Goal: Download file/media

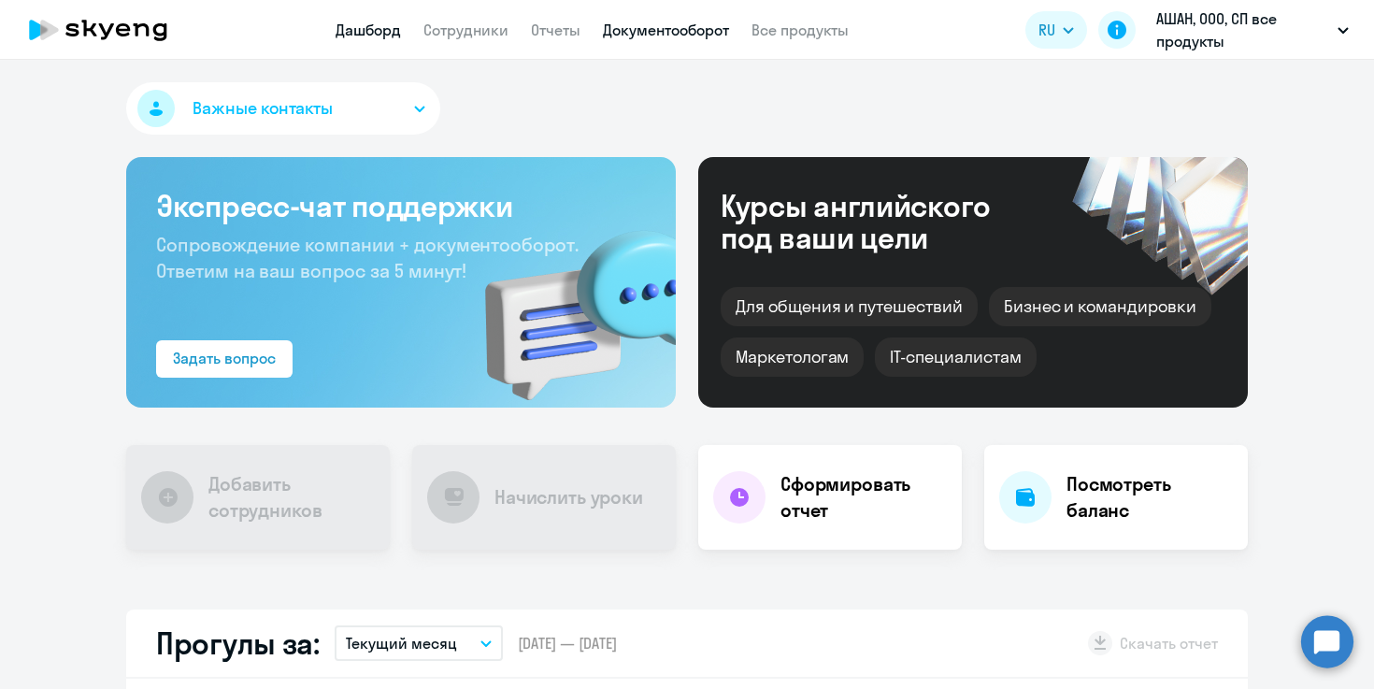
click at [704, 33] on link "Документооборот" at bounding box center [666, 30] width 126 height 19
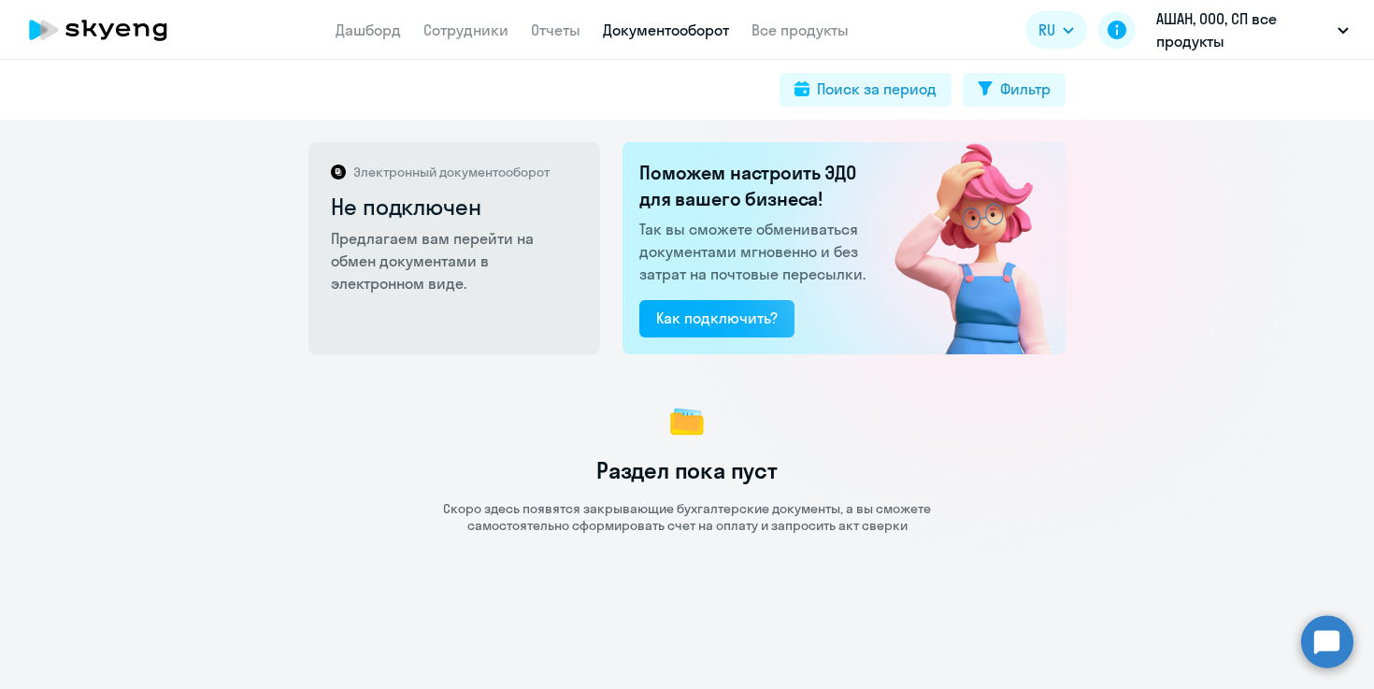
click at [586, 22] on nav "Дашборд Сотрудники Отчеты Документооборот Все продукты" at bounding box center [592, 30] width 513 height 23
click at [549, 27] on link "Отчеты" at bounding box center [556, 30] width 50 height 19
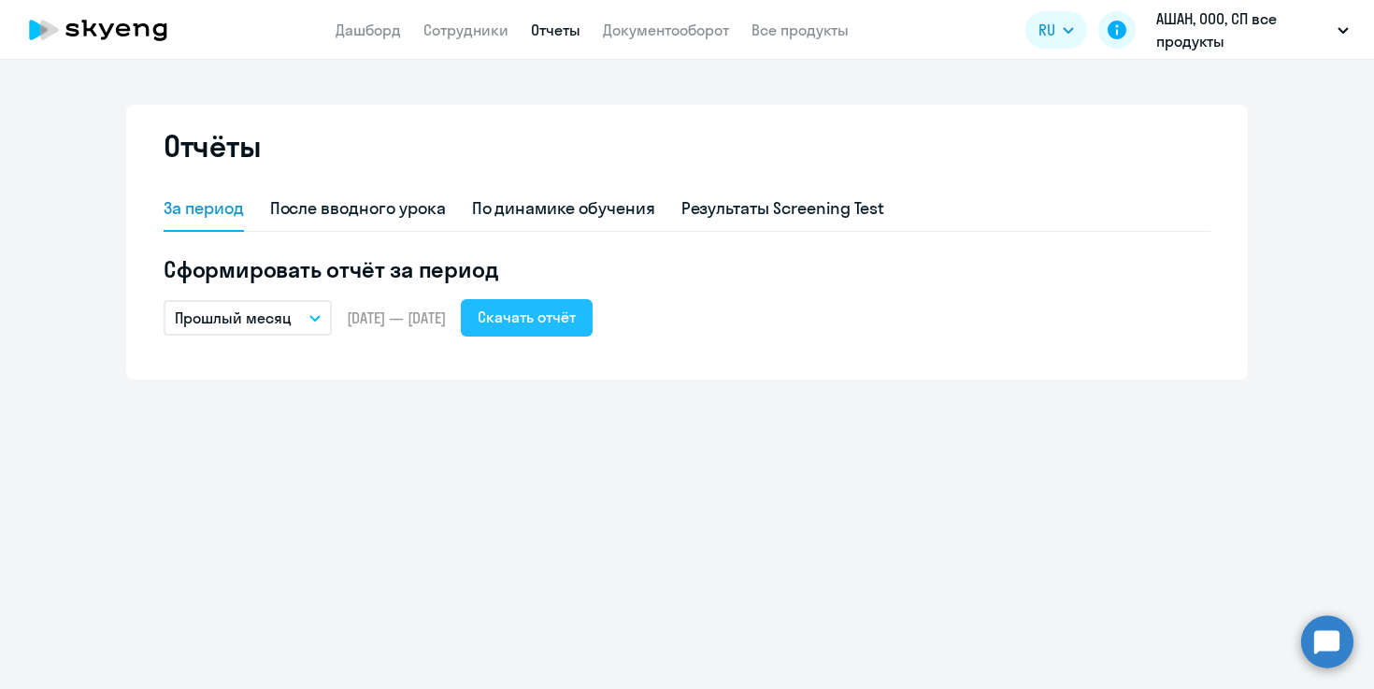
click at [551, 322] on div "Скачать отчёт" at bounding box center [527, 317] width 98 height 22
click at [308, 330] on button "Прошлый месяц" at bounding box center [248, 318] width 168 height 36
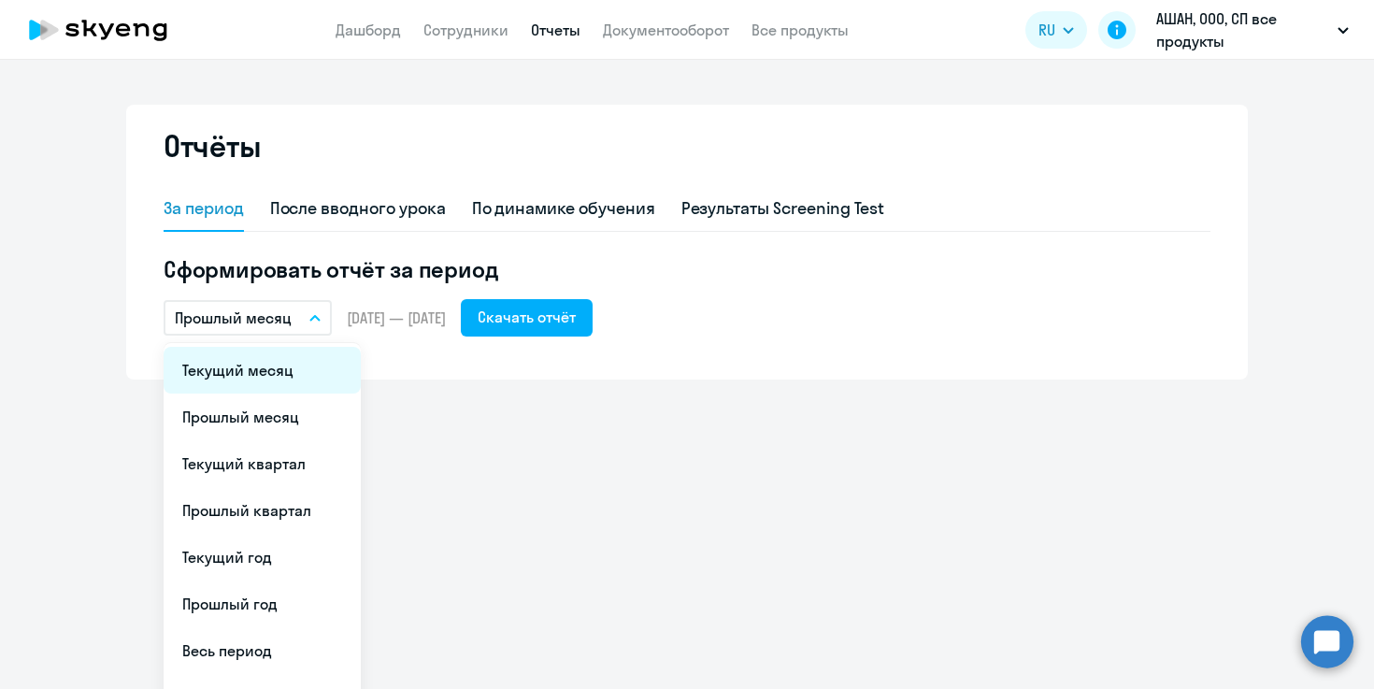
click at [279, 352] on li "Текущий месяц" at bounding box center [262, 370] width 197 height 47
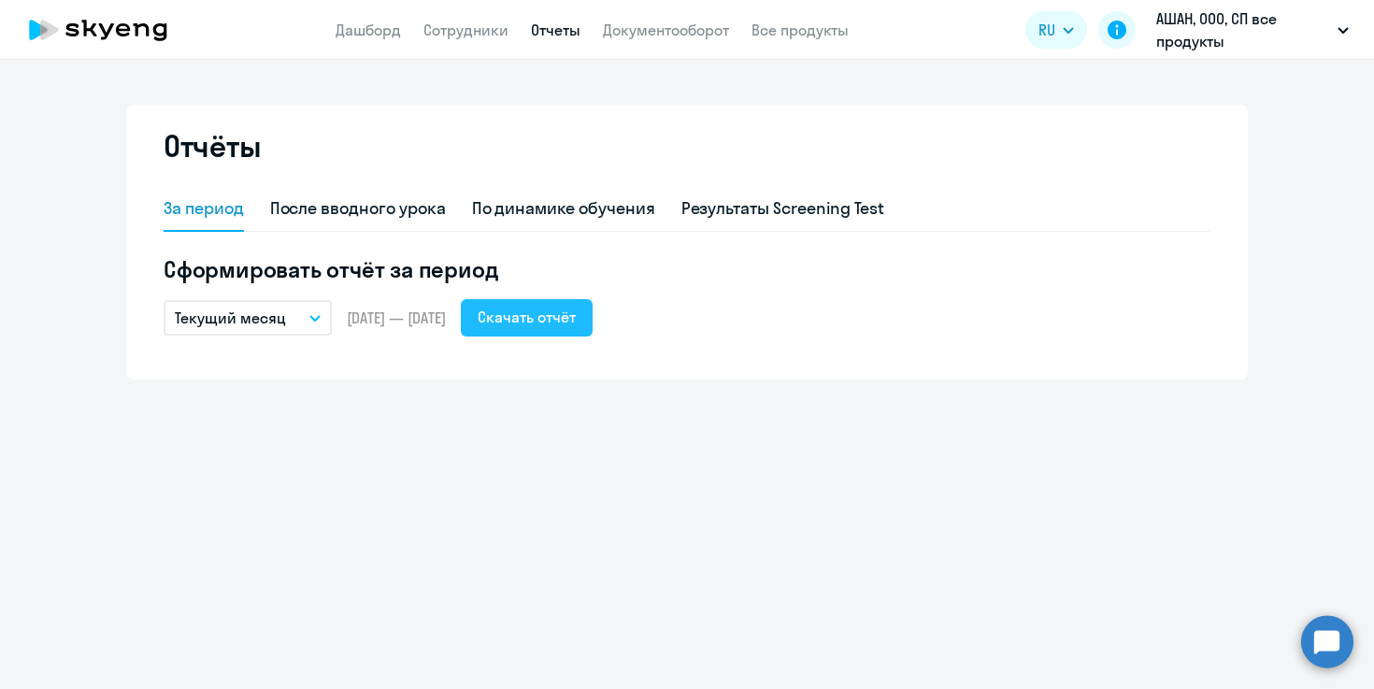
click at [562, 322] on div "Скачать отчёт" at bounding box center [527, 317] width 98 height 22
